Goal: Find specific page/section: Find specific page/section

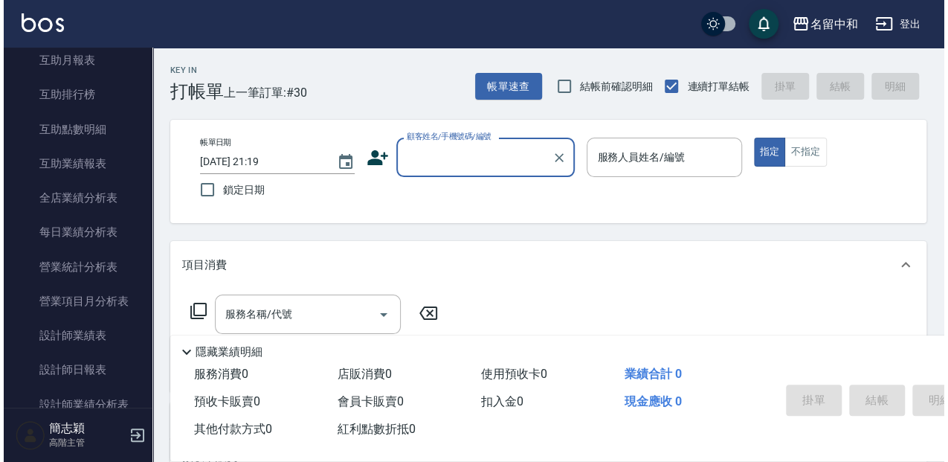
scroll to position [792, 0]
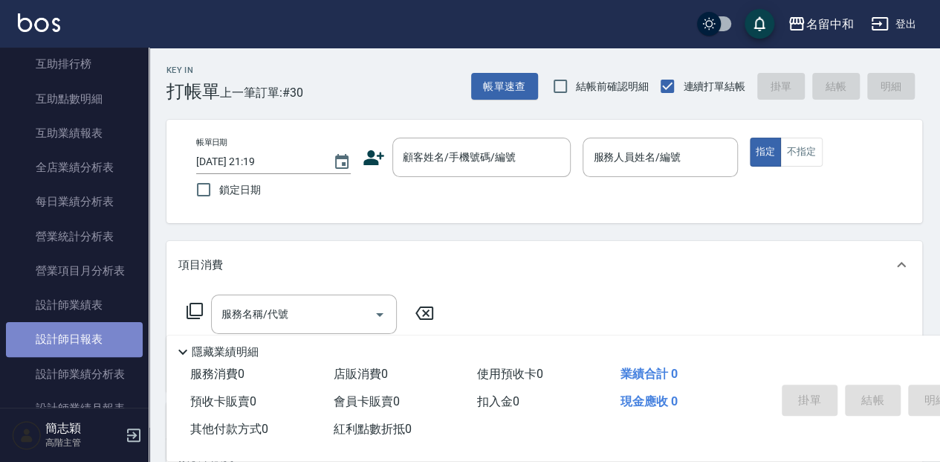
click at [110, 339] on link "設計師日報表" at bounding box center [74, 339] width 137 height 34
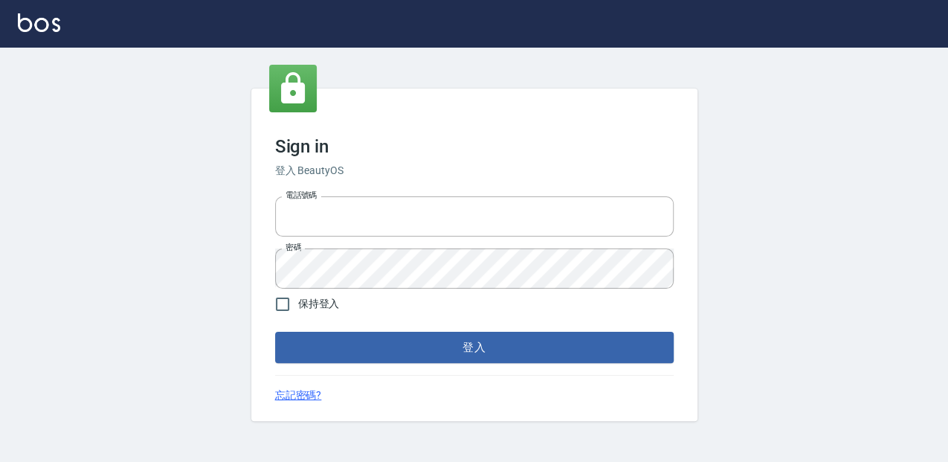
type input "0952331713"
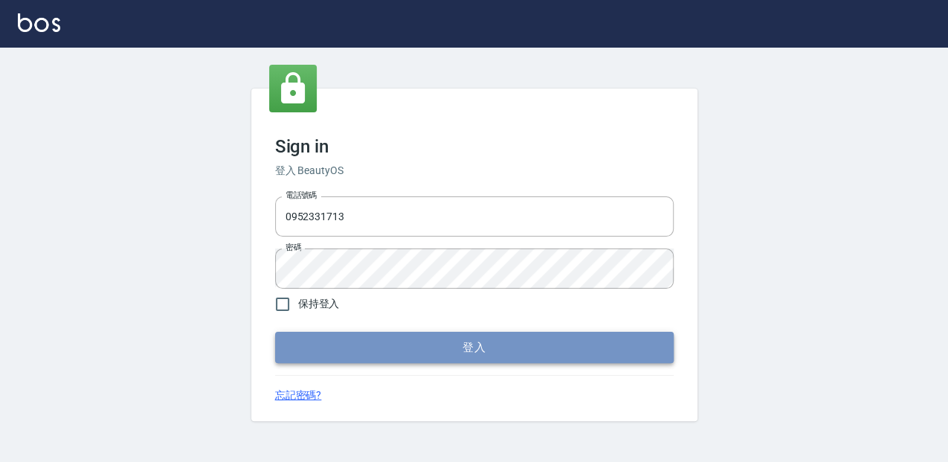
click at [517, 354] on button "登入" at bounding box center [474, 347] width 398 height 31
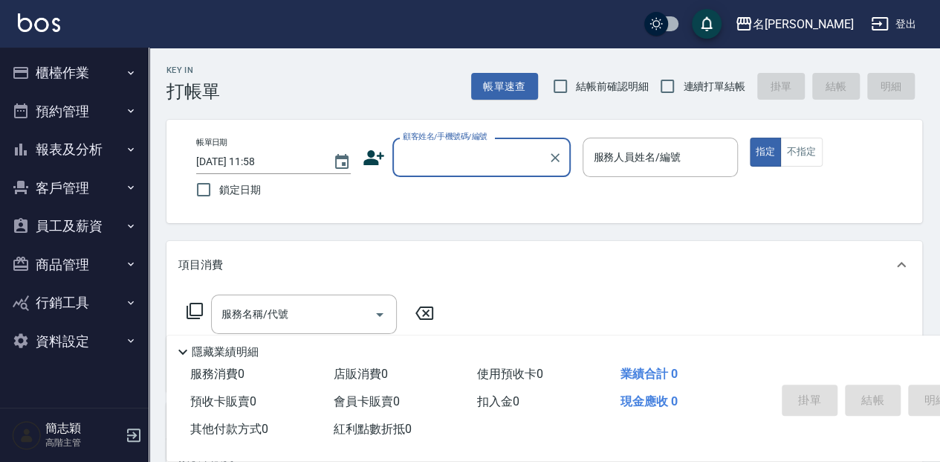
click at [465, 155] on input "顧客姓名/手機號碼/編號" at bounding box center [470, 157] width 143 height 26
click at [427, 155] on input "顧客姓名/手機號碼/編號" at bounding box center [470, 157] width 143 height 26
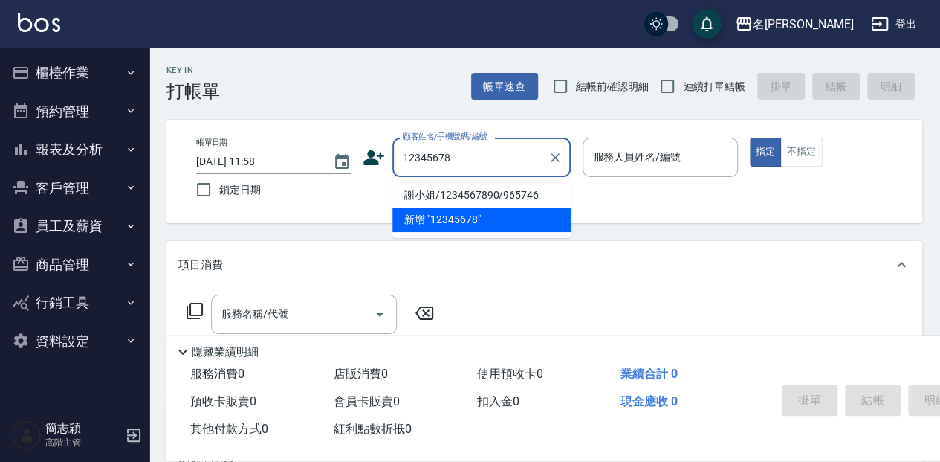
click at [501, 221] on li "新增 "12345678"" at bounding box center [482, 219] width 178 height 25
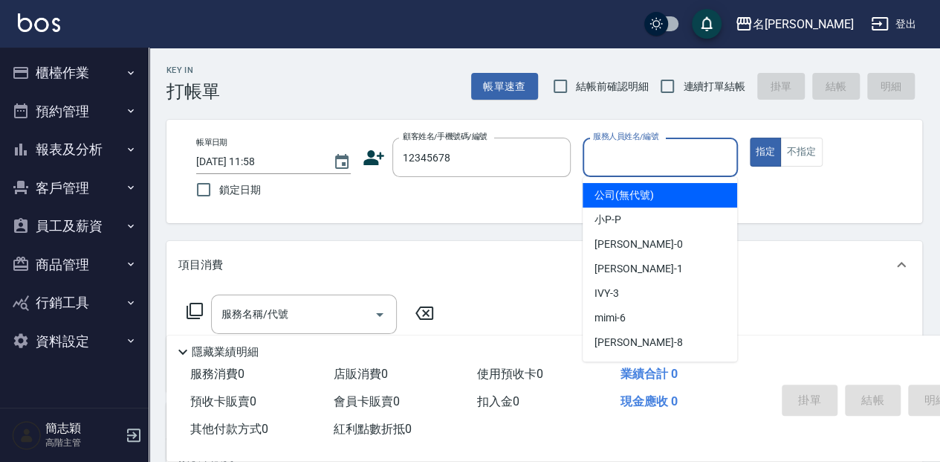
click at [661, 149] on input "服務人員姓名/編號" at bounding box center [659, 157] width 141 height 26
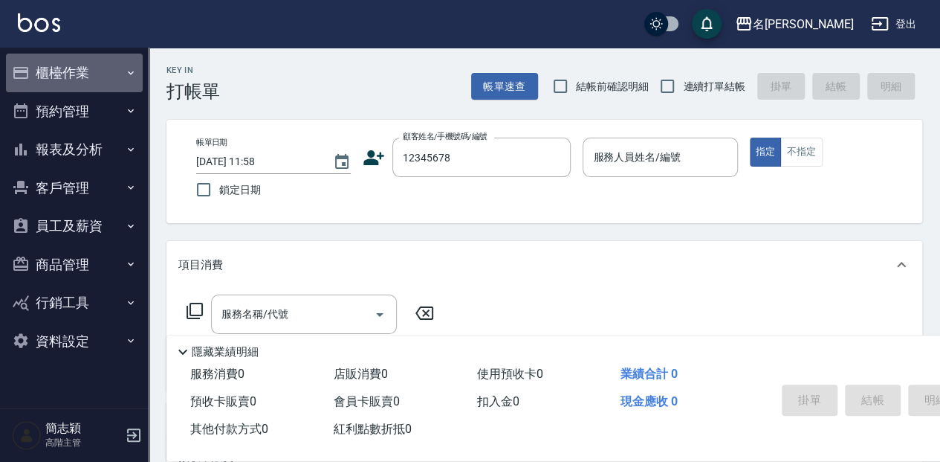
click at [76, 73] on button "櫃檯作業" at bounding box center [74, 73] width 137 height 39
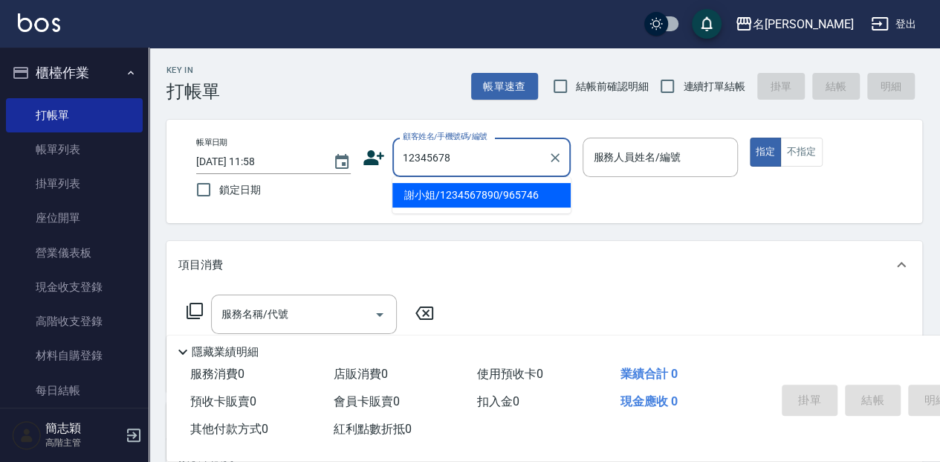
click at [458, 155] on input "12345678" at bounding box center [470, 157] width 143 height 26
type input "1"
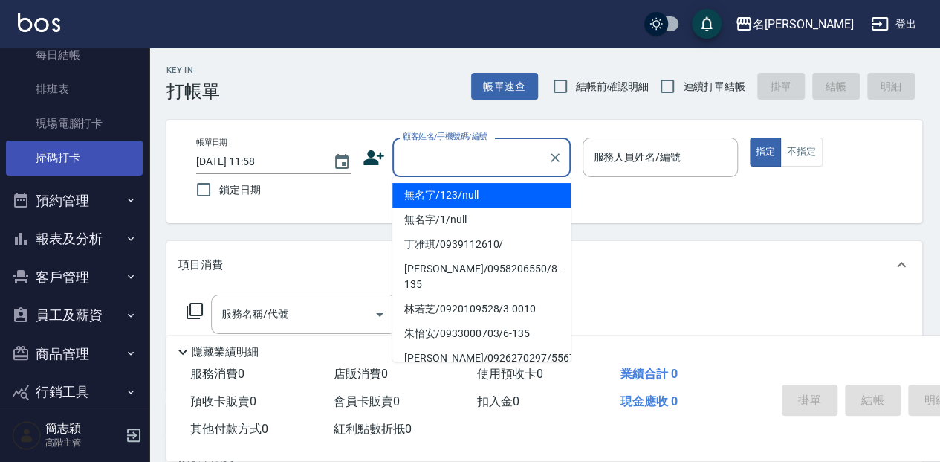
scroll to position [346, 0]
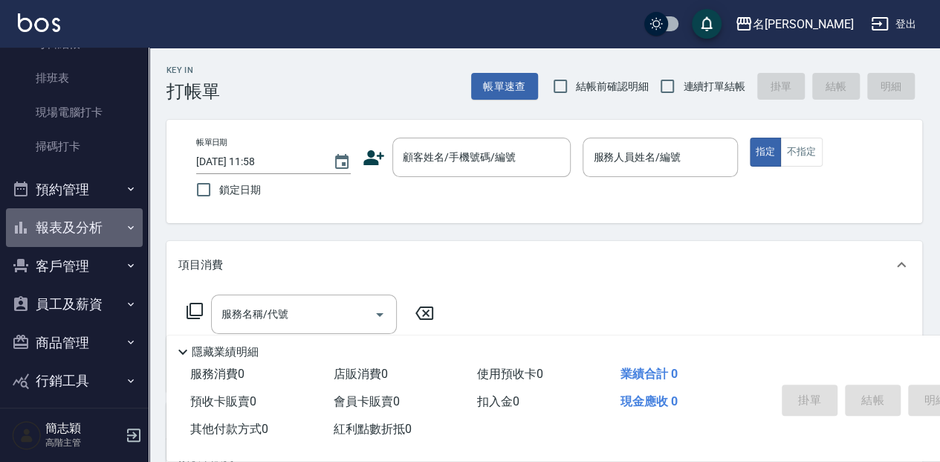
click at [85, 232] on button "報表及分析" at bounding box center [74, 227] width 137 height 39
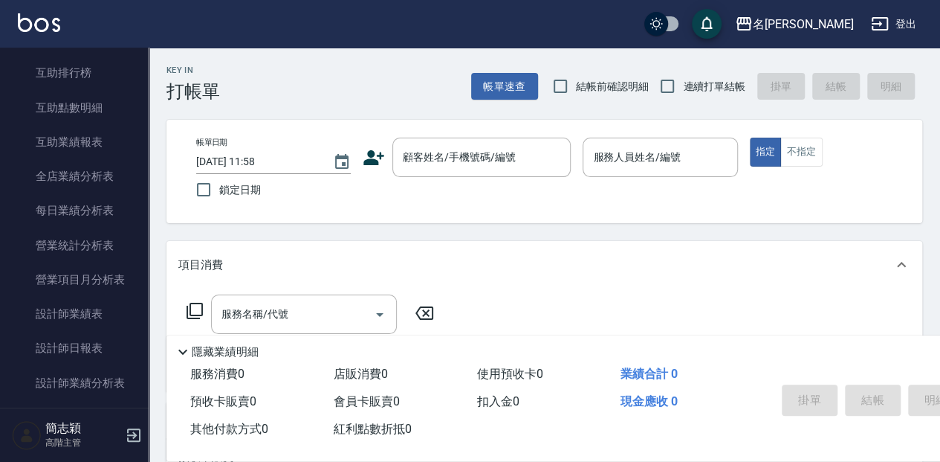
scroll to position [842, 0]
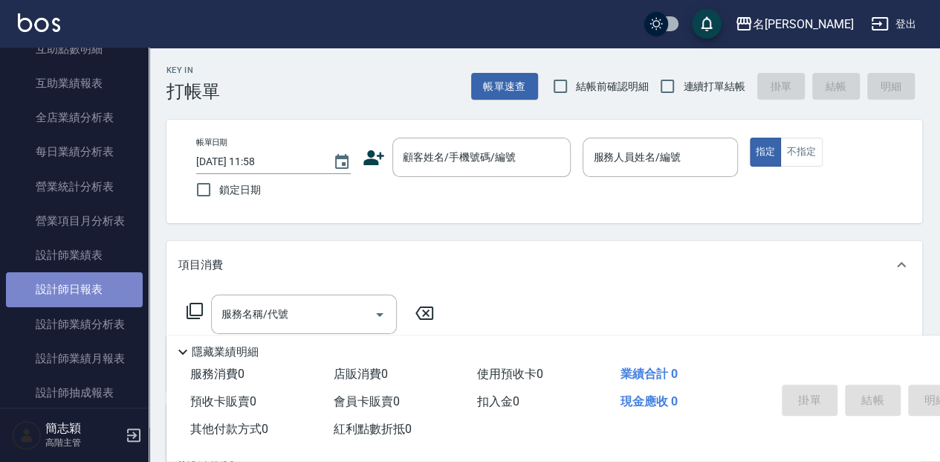
click at [116, 293] on link "設計師日報表" at bounding box center [74, 289] width 137 height 34
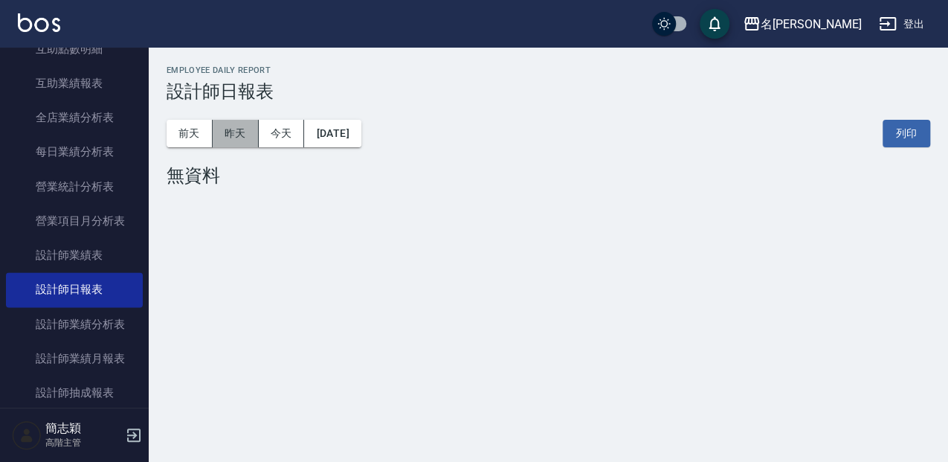
click at [225, 134] on button "昨天" at bounding box center [236, 134] width 46 height 28
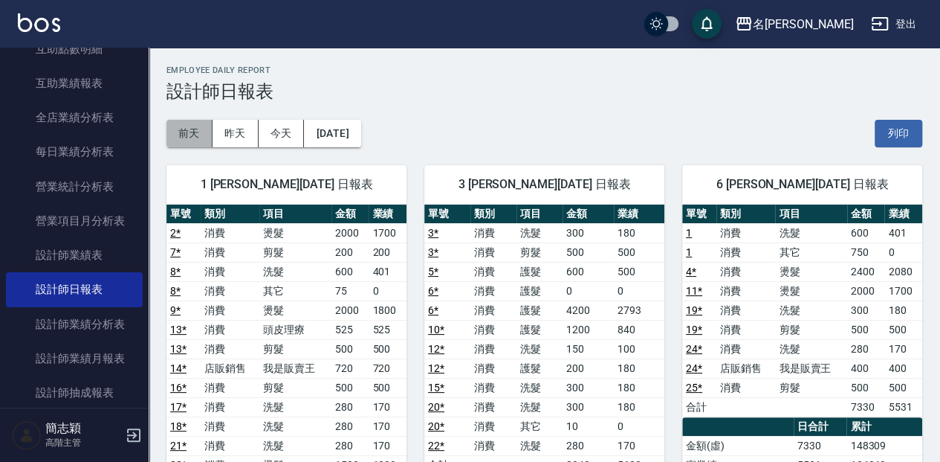
click at [186, 132] on button "前天" at bounding box center [190, 134] width 46 height 28
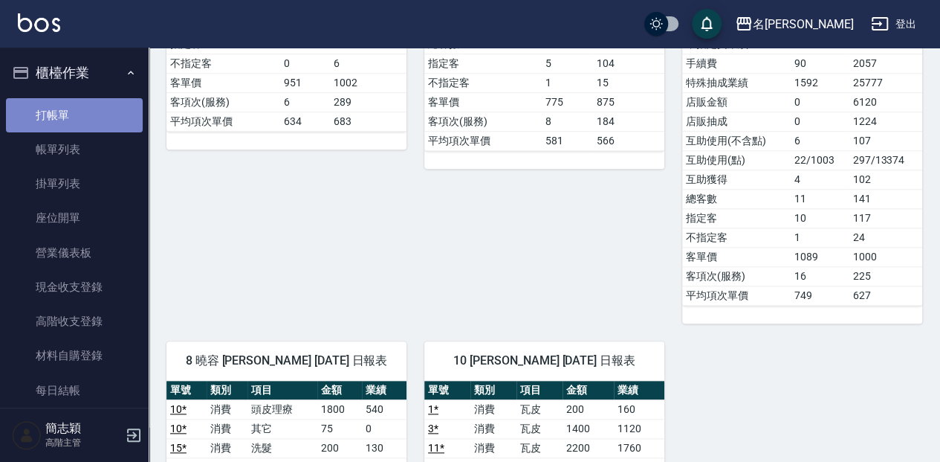
click at [98, 125] on link "打帳單" at bounding box center [74, 115] width 137 height 34
